Goal: Information Seeking & Learning: Learn about a topic

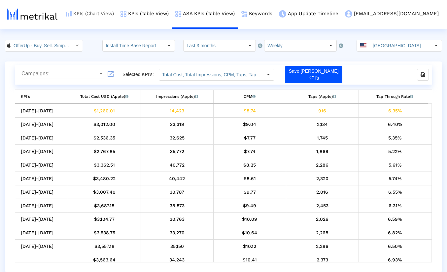
scroll to position [0, 367]
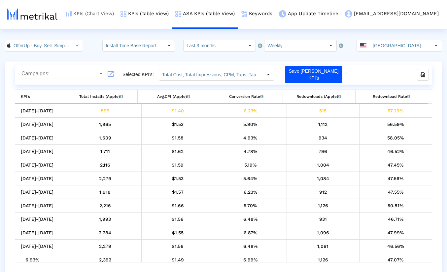
click at [117, 15] on link "KPIs (Chart View)" at bounding box center [89, 13] width 55 height 27
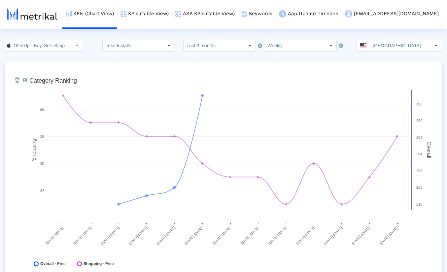
click at [91, 46] on div "OfferUp - Buy. Sell. Simple. < 468996152 > Total Installs Select how far back f…" at bounding box center [223, 46] width 447 height 12
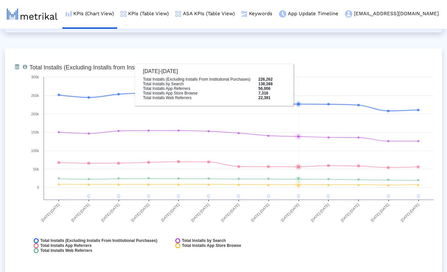
scroll to position [719, 0]
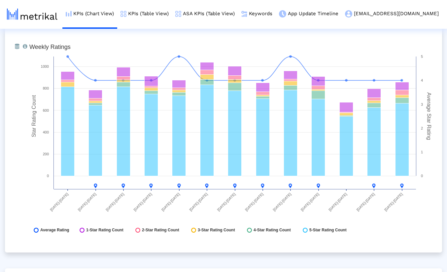
scroll to position [1708, 0]
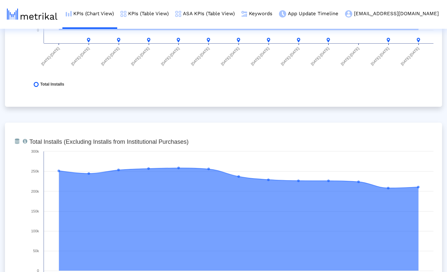
scroll to position [0, 0]
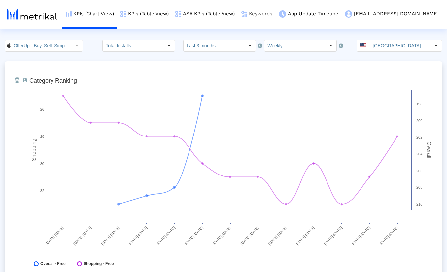
click at [276, 14] on link "Keywords" at bounding box center [257, 13] width 38 height 27
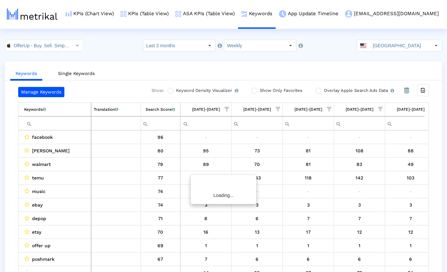
scroll to position [0, 421]
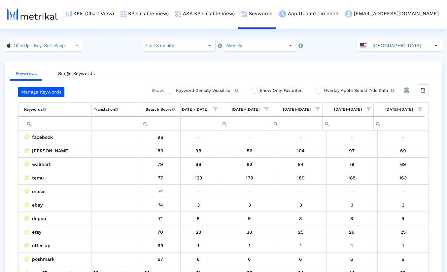
click at [56, 126] on input "Filter cell" at bounding box center [57, 123] width 67 height 11
paste input "ebay"
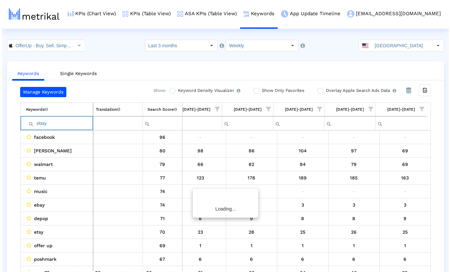
scroll to position [0, 417]
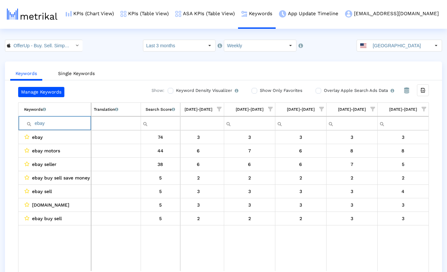
paste input "poshmark"
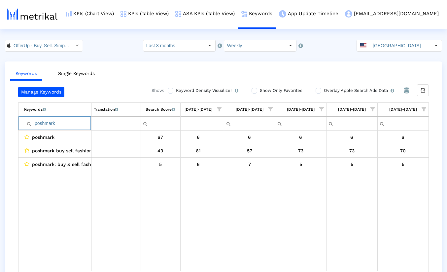
paste input "mercari"
paste input "craigslist"
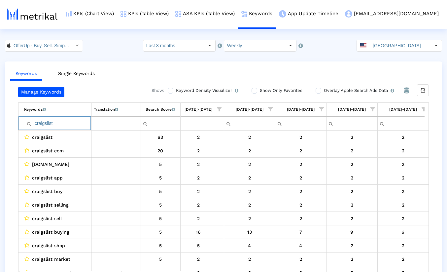
paste input "marketplace"
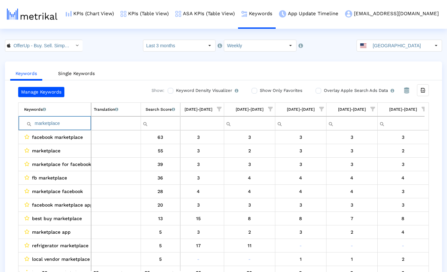
paste input "sell"
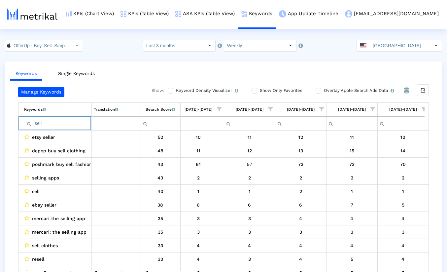
paste input "thredup"
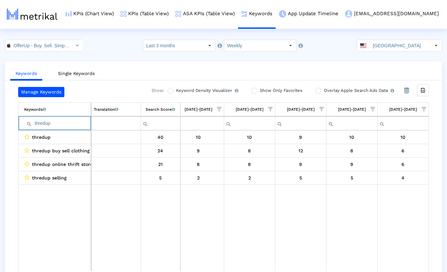
paste input "buy"
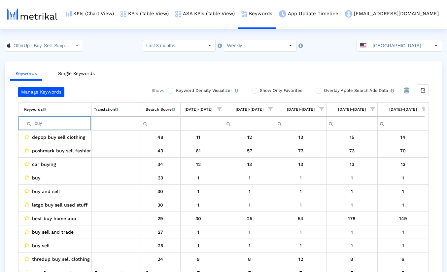
paste input "ing"
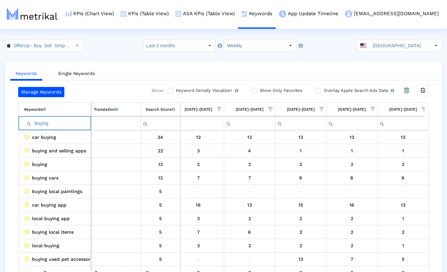
paste input "sell"
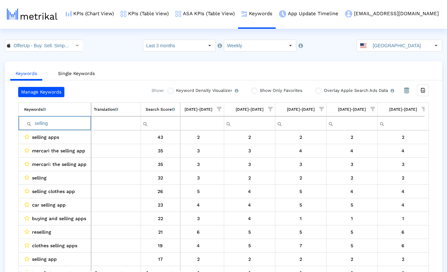
type input "selling"
click at [42, 48] on input "OfferUp - Buy. Sell. Simple. < 468996152 >" at bounding box center [40, 45] width 59 height 11
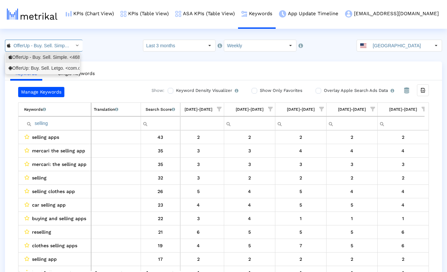
click at [40, 66] on div "OfferUp: Buy. Sell. Letgo. <com.offerup>" at bounding box center [43, 68] width 68 height 6
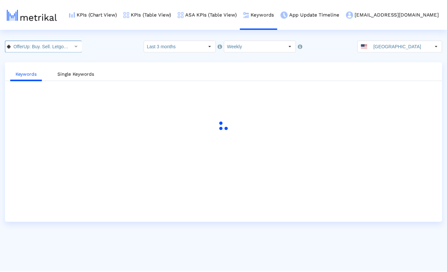
scroll to position [0, 34]
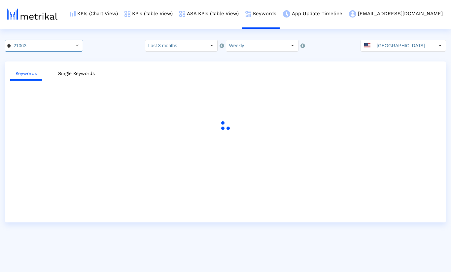
click at [124, 49] on div "21063 Pull down to refresh... Release to refresh... Refreshing... OfferUp - Buy…" at bounding box center [225, 46] width 451 height 12
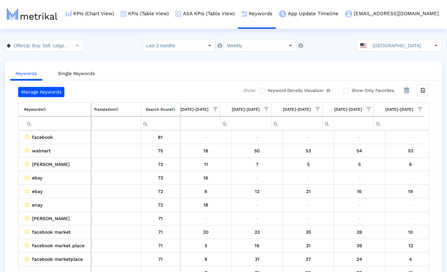
scroll to position [0, 421]
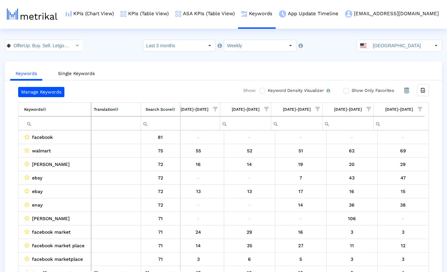
click at [49, 123] on input "Filter cell" at bounding box center [57, 123] width 67 height 11
paste input "ebay"
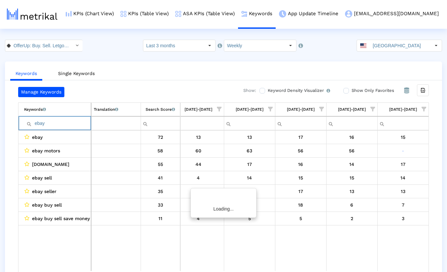
scroll to position [0, 417]
click at [117, 67] on ul "Keywords Single Keywords" at bounding box center [223, 73] width 437 height 16
click at [60, 124] on input "ebay" at bounding box center [57, 123] width 67 height 11
paste input "poshmark"
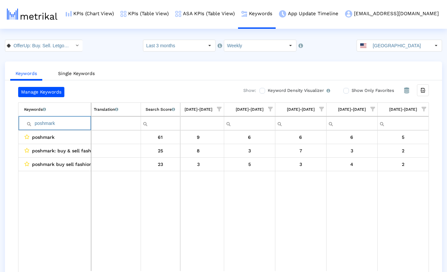
paste input "mercari"
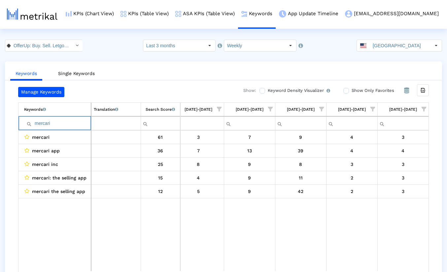
paste input "craigslist"
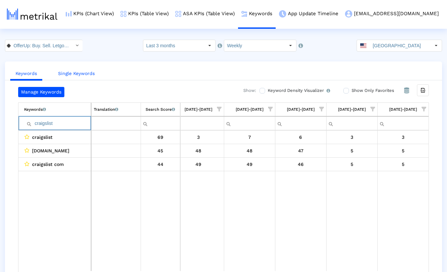
paste input "marketplace"
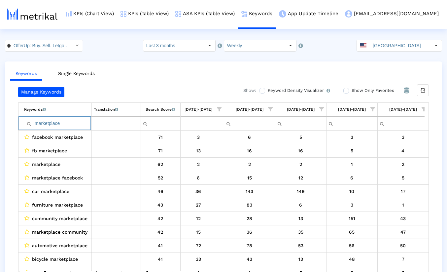
paste input "sell"
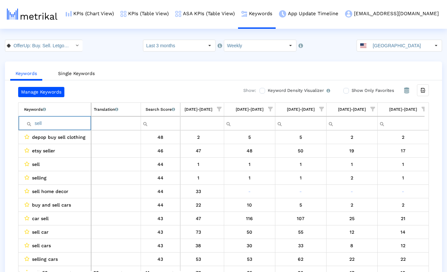
paste input "thredup"
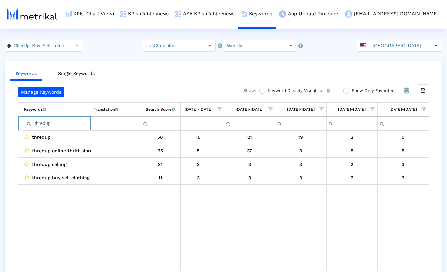
paste input "buy"
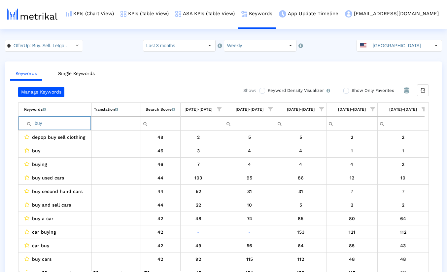
paste input "ing"
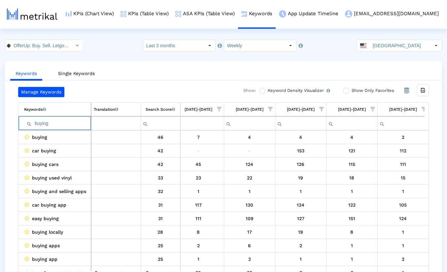
paste input "sell"
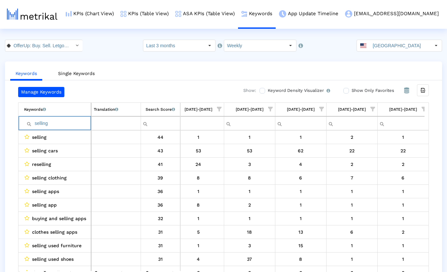
type input "selling"
